Goal: Transaction & Acquisition: Purchase product/service

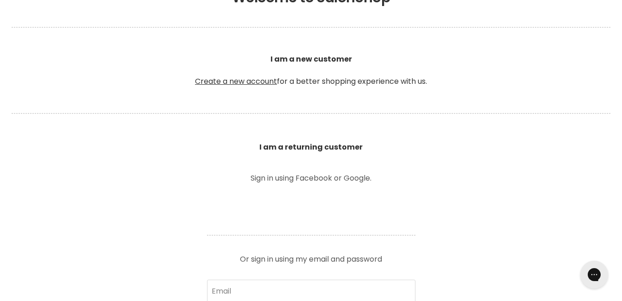
scroll to position [241, 0]
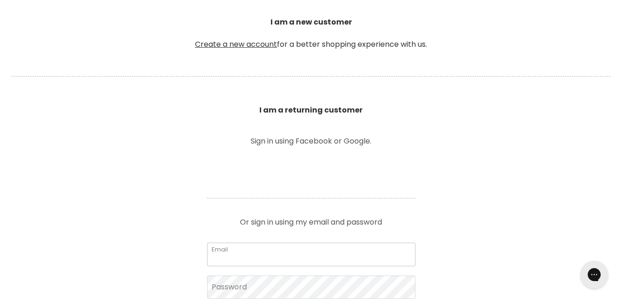
click at [352, 248] on input "Email" at bounding box center [311, 254] width 208 height 23
click at [312, 255] on input "Email" at bounding box center [311, 254] width 208 height 23
type input "[EMAIL_ADDRESS][DOMAIN_NAME]"
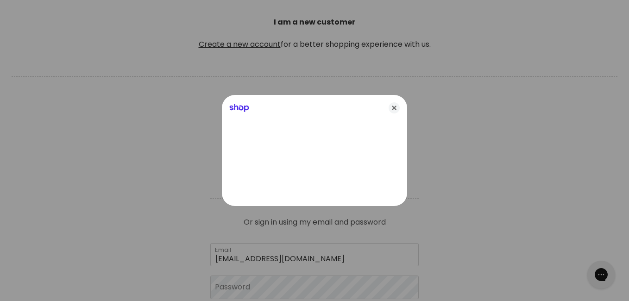
click at [272, 288] on div at bounding box center [314, 150] width 629 height 301
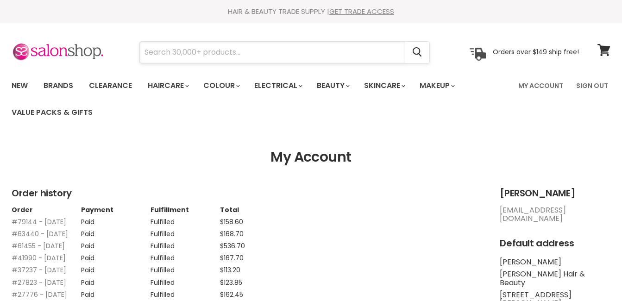
click at [175, 52] on input "Search" at bounding box center [272, 52] width 265 height 21
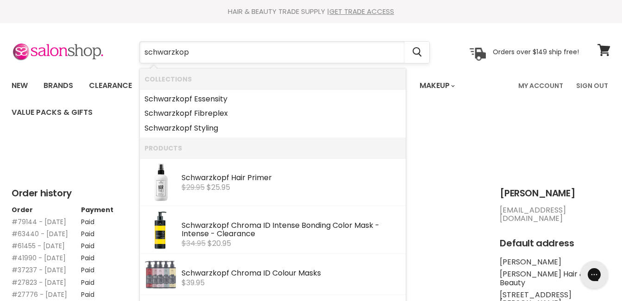
type input "schwarzkopf"
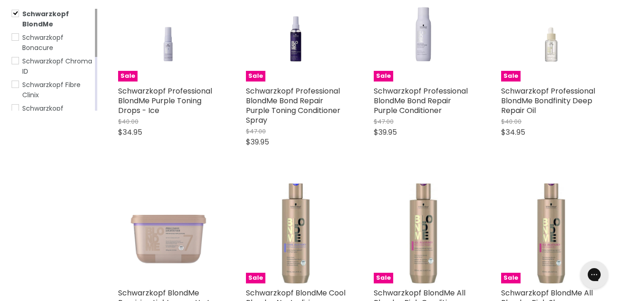
scroll to position [519, 0]
